Goal: Information Seeking & Learning: Understand process/instructions

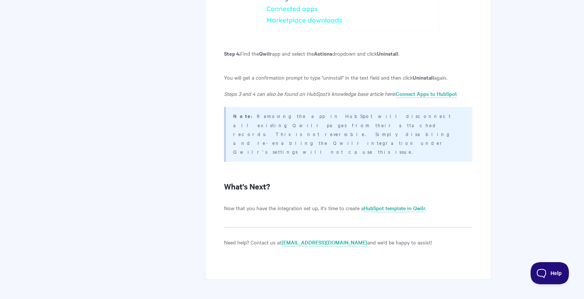
scroll to position [1694, 0]
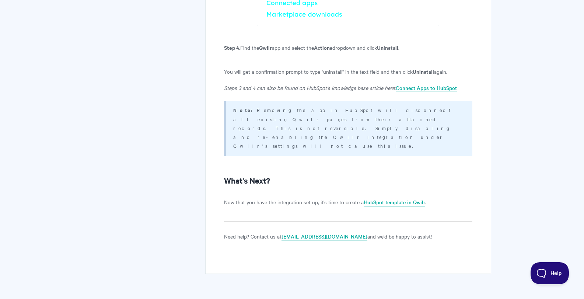
click at [404, 198] on link "HubSpot template in Qwilr" at bounding box center [395, 202] width 62 height 8
click at [409, 198] on link "HubSpot template in Qwilr" at bounding box center [395, 202] width 62 height 8
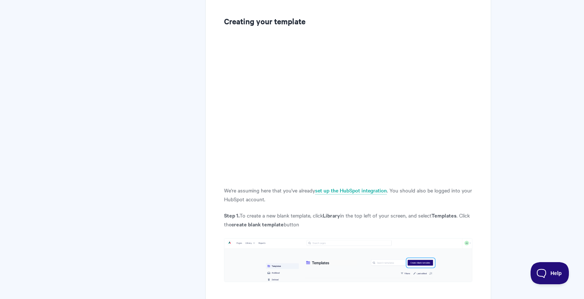
scroll to position [516, 0]
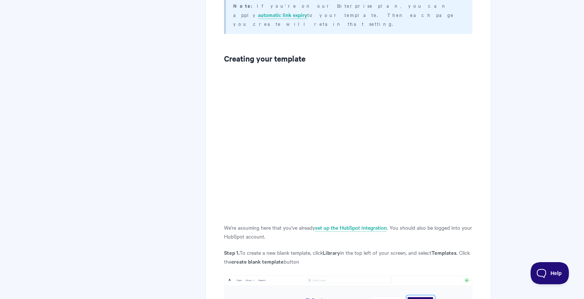
scroll to position [516, 0]
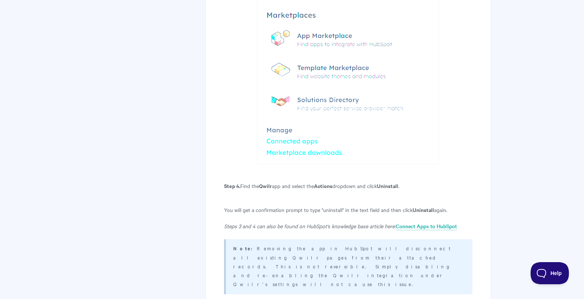
scroll to position [1657, 0]
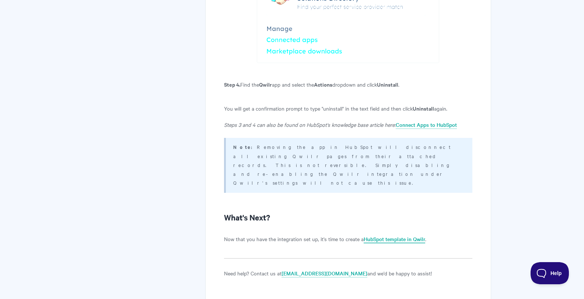
click at [390, 235] on link "HubSpot template in Qwilr" at bounding box center [395, 239] width 62 height 8
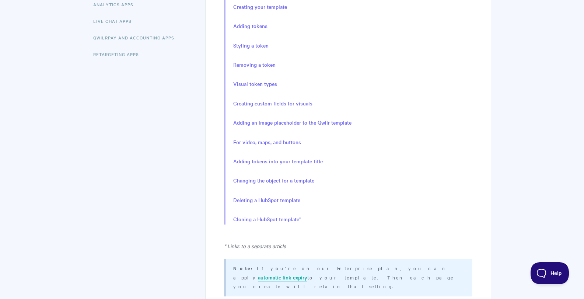
scroll to position [221, 0]
